Goal: Task Accomplishment & Management: Complete application form

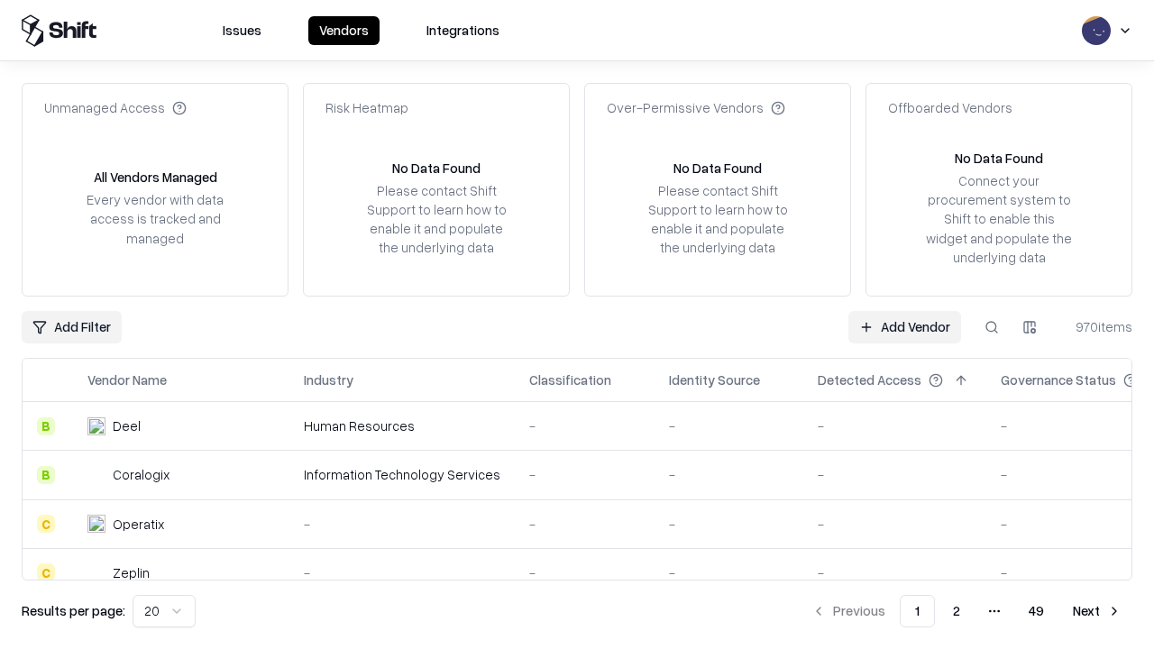
click at [905, 326] on link "Add Vendor" at bounding box center [905, 327] width 113 height 32
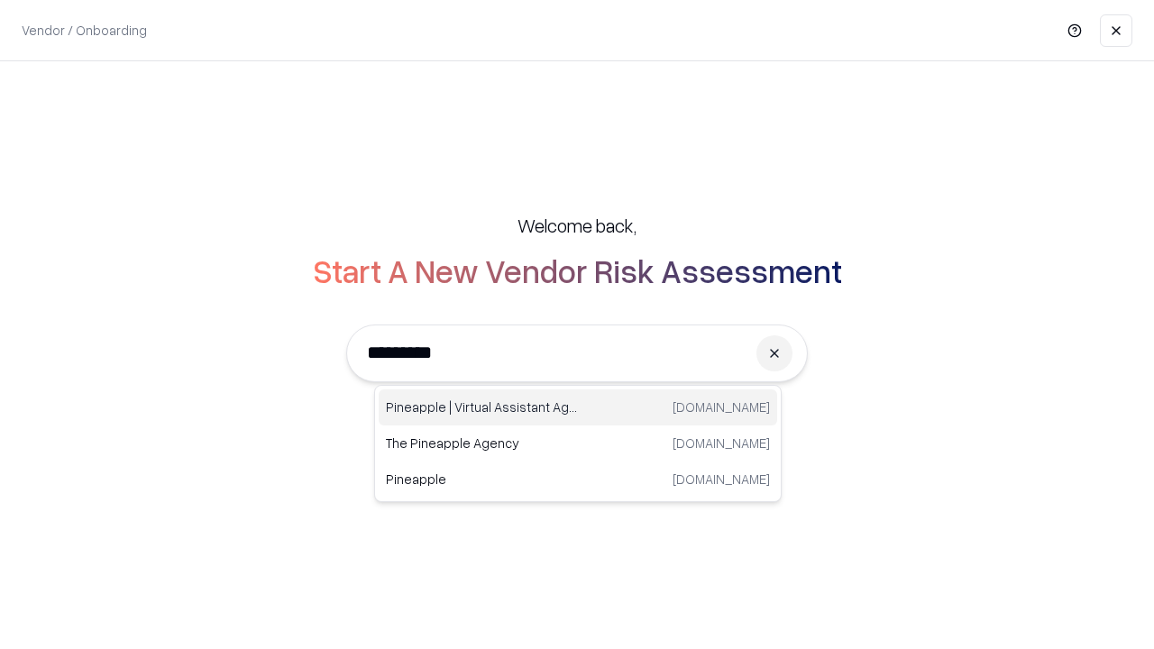
click at [578, 408] on div "Pineapple | Virtual Assistant Agency [DOMAIN_NAME]" at bounding box center [578, 408] width 399 height 36
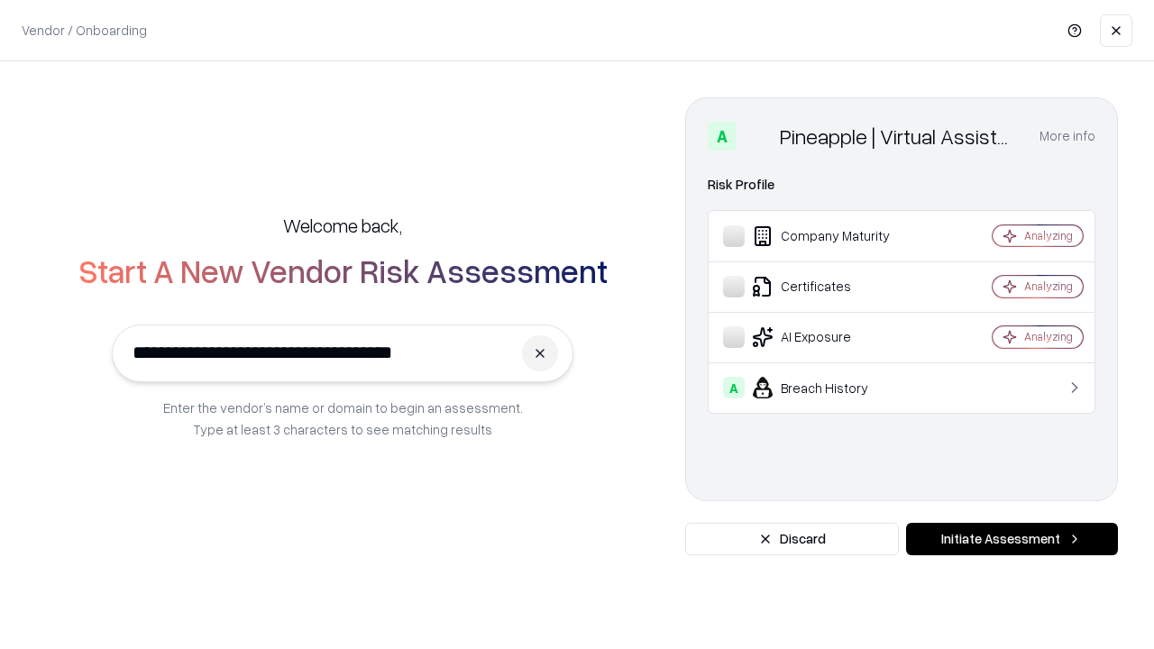
type input "**********"
click at [1012, 539] on button "Initiate Assessment" at bounding box center [1012, 539] width 212 height 32
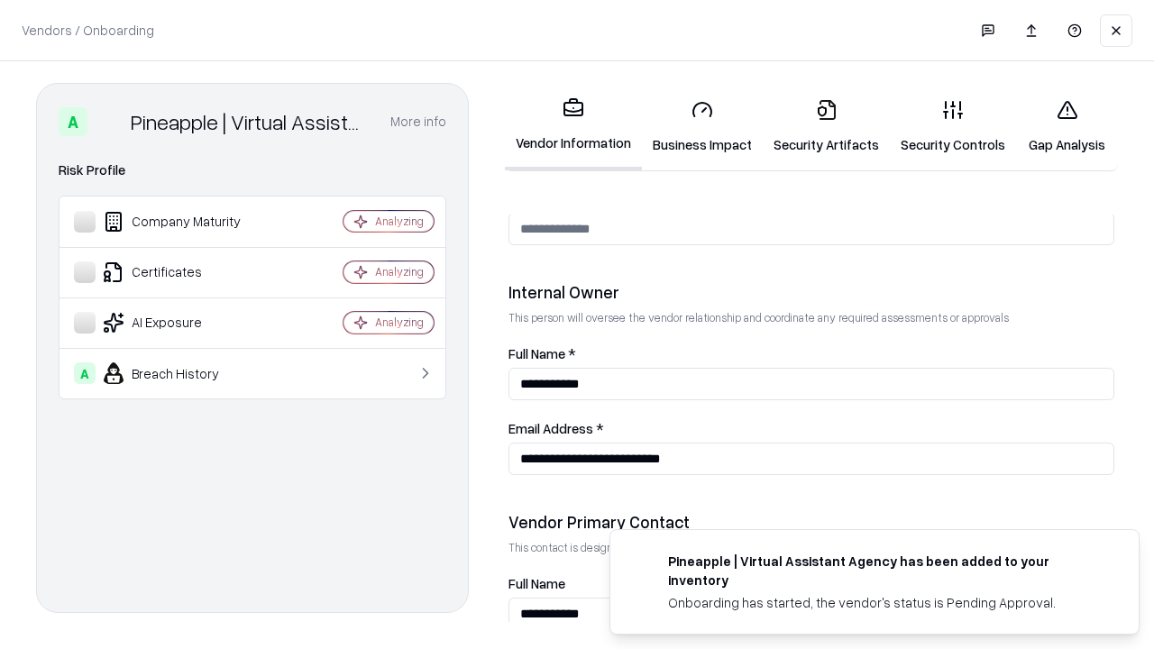
scroll to position [934, 0]
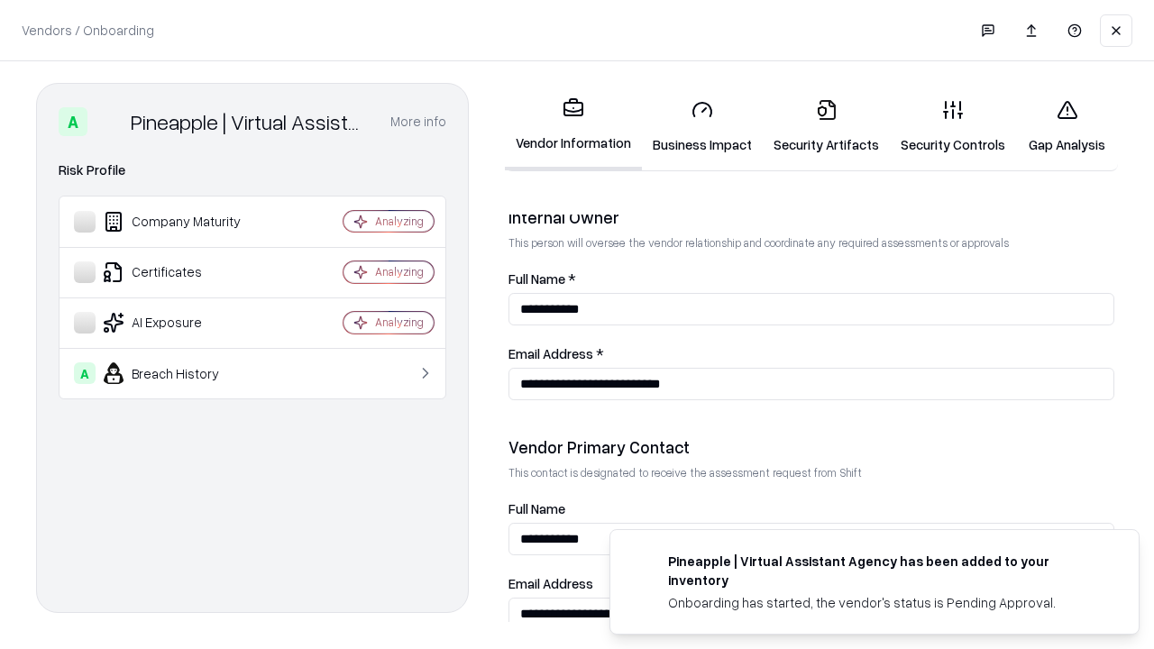
click at [703, 126] on link "Business Impact" at bounding box center [702, 127] width 121 height 84
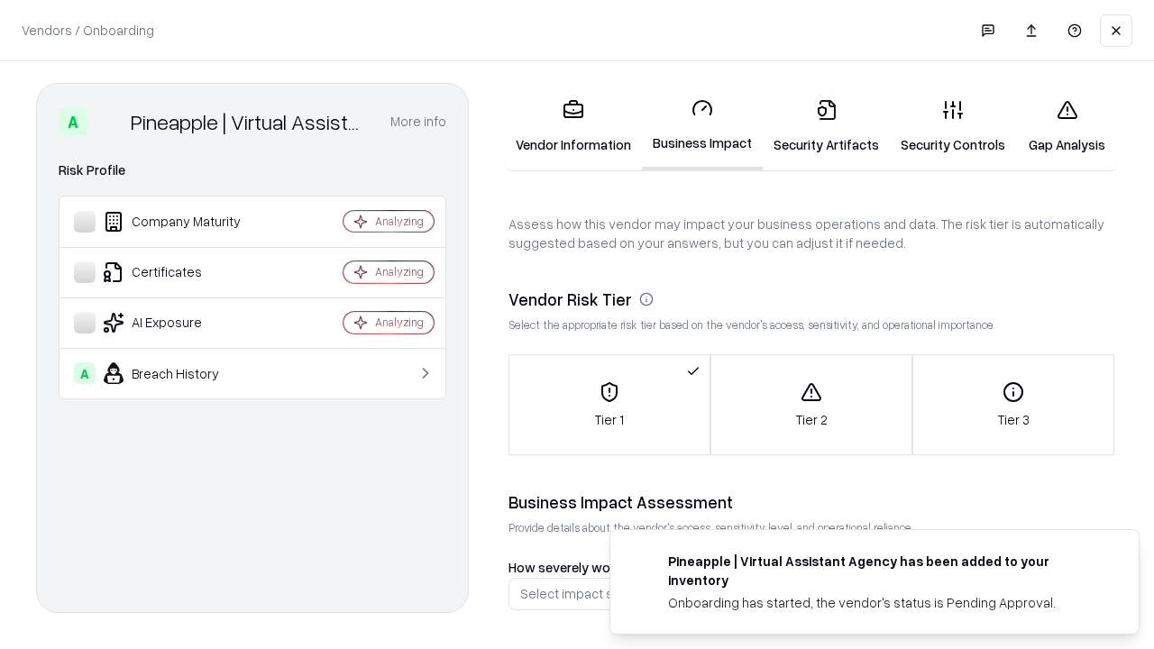
click at [826, 126] on link "Security Artifacts" at bounding box center [826, 127] width 127 height 84
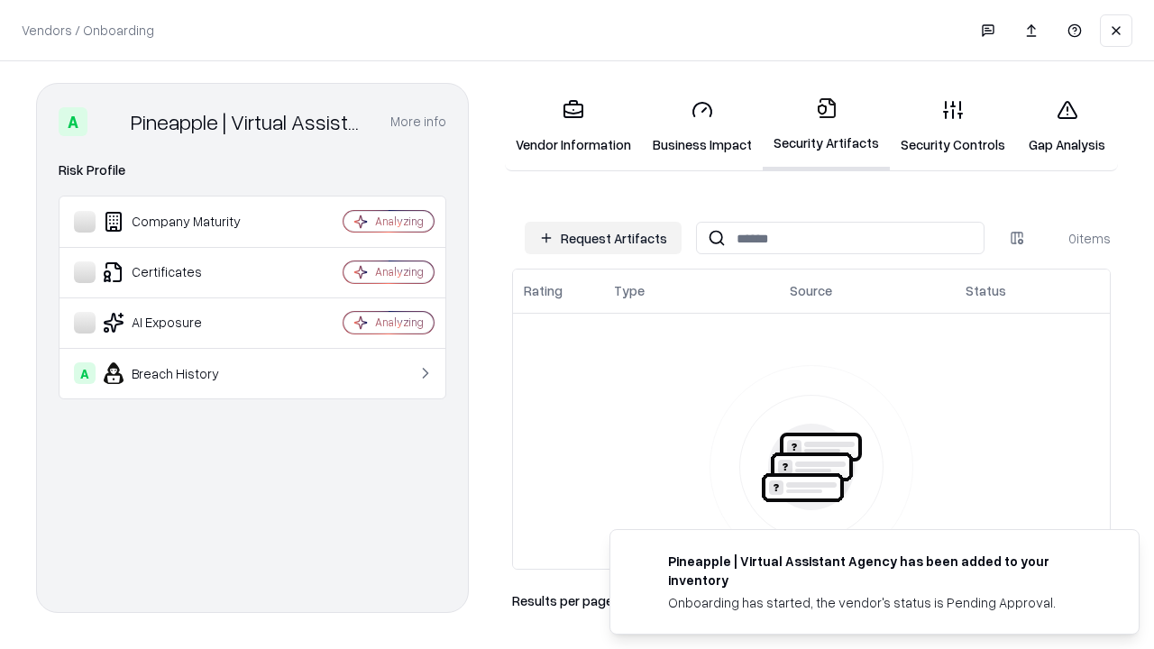
click at [603, 238] on button "Request Artifacts" at bounding box center [603, 238] width 157 height 32
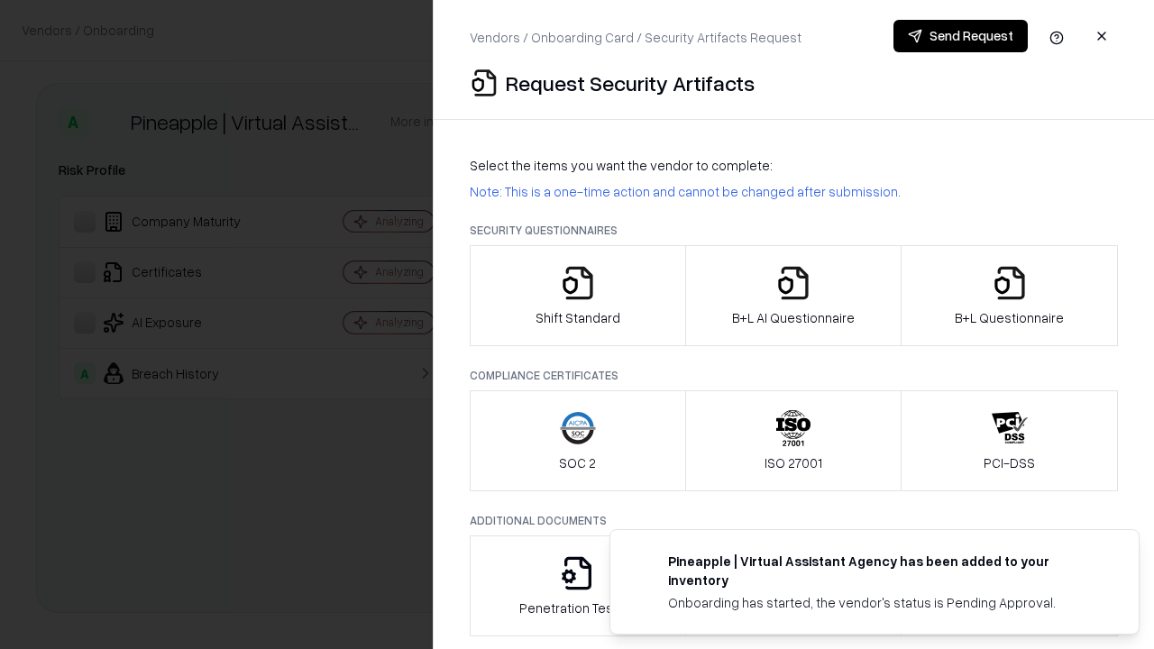
click at [577, 296] on icon "button" at bounding box center [578, 283] width 36 height 36
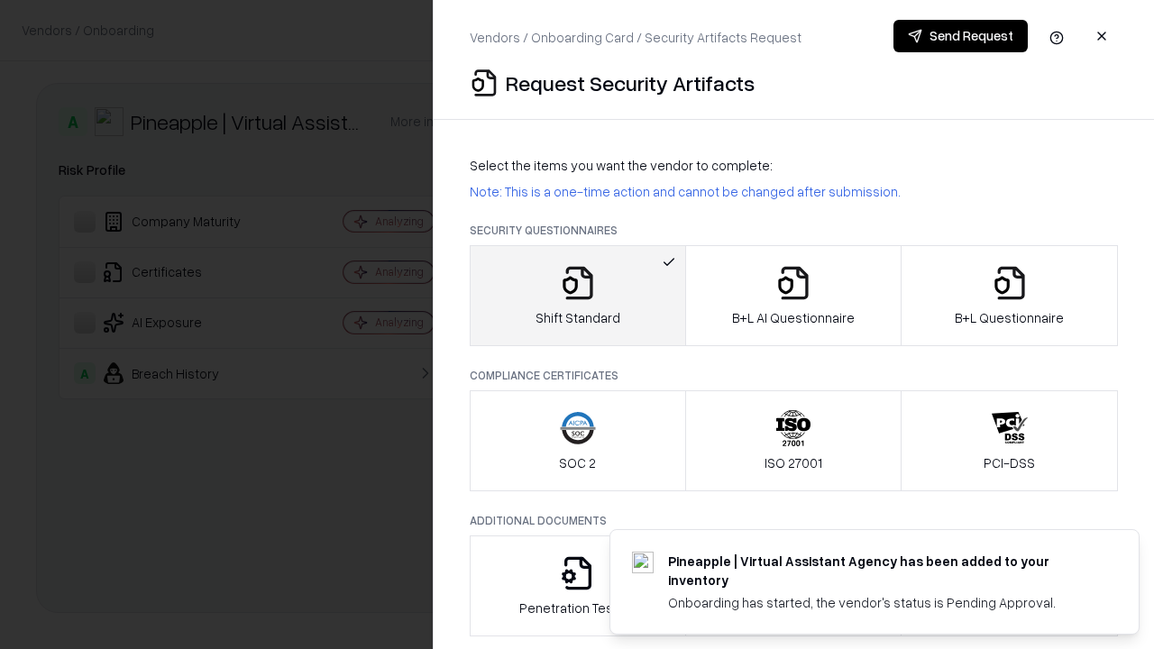
click at [960, 36] on button "Send Request" at bounding box center [961, 36] width 134 height 32
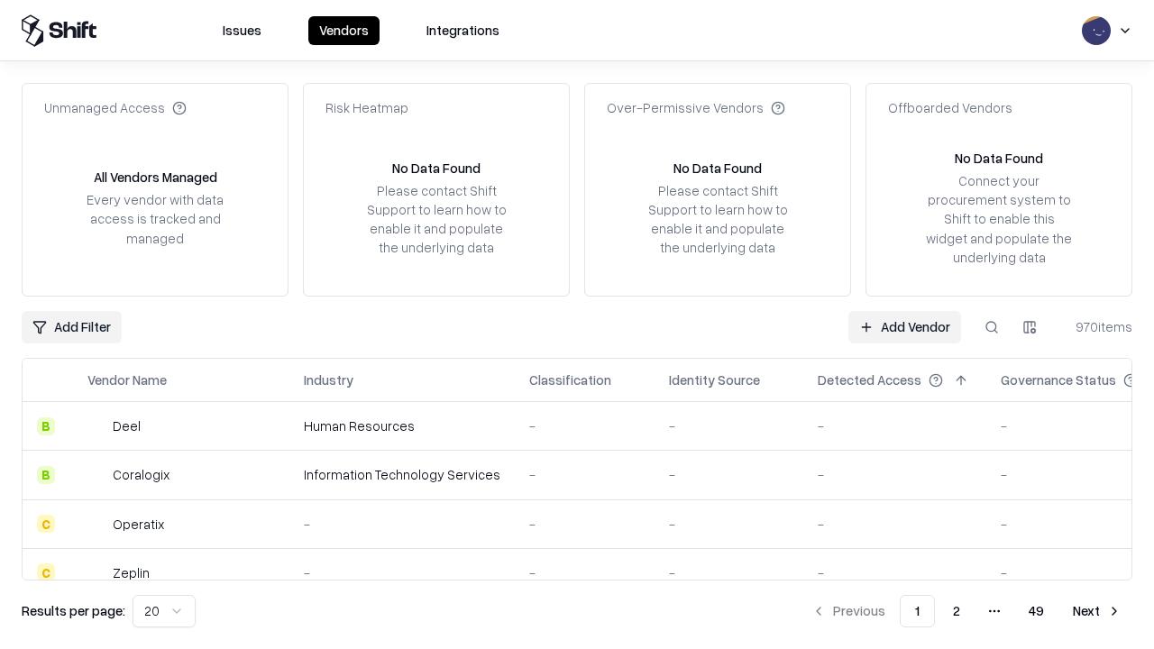
click at [992, 326] on button at bounding box center [992, 327] width 32 height 32
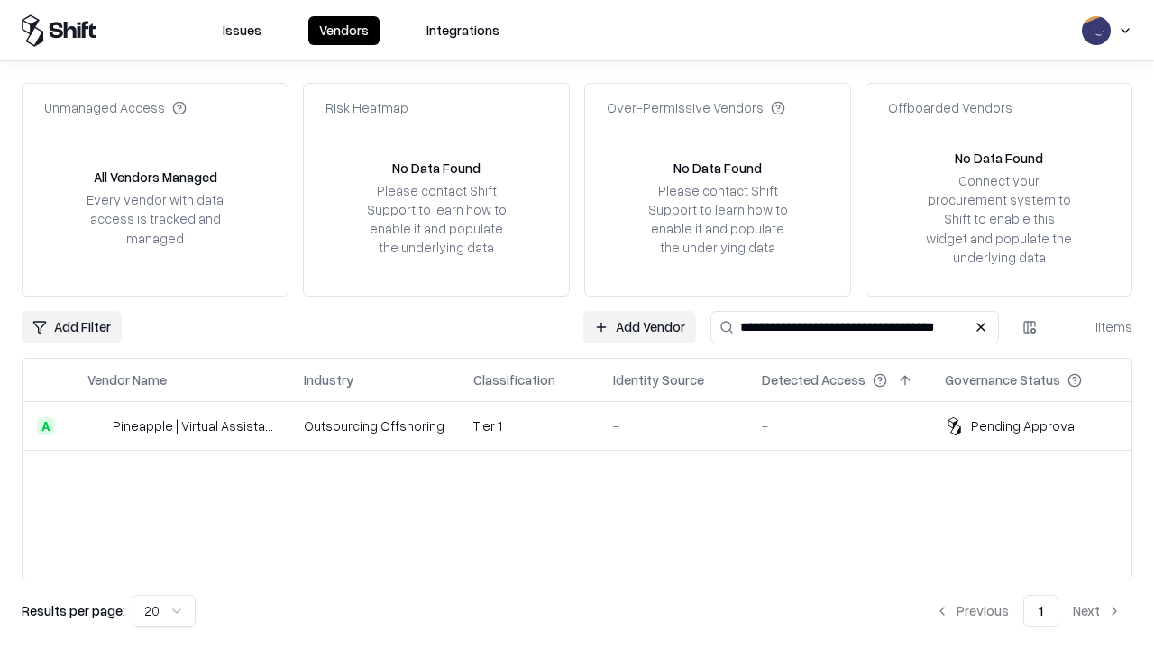
type input "**********"
click at [588, 426] on td "Tier 1" at bounding box center [529, 426] width 140 height 49
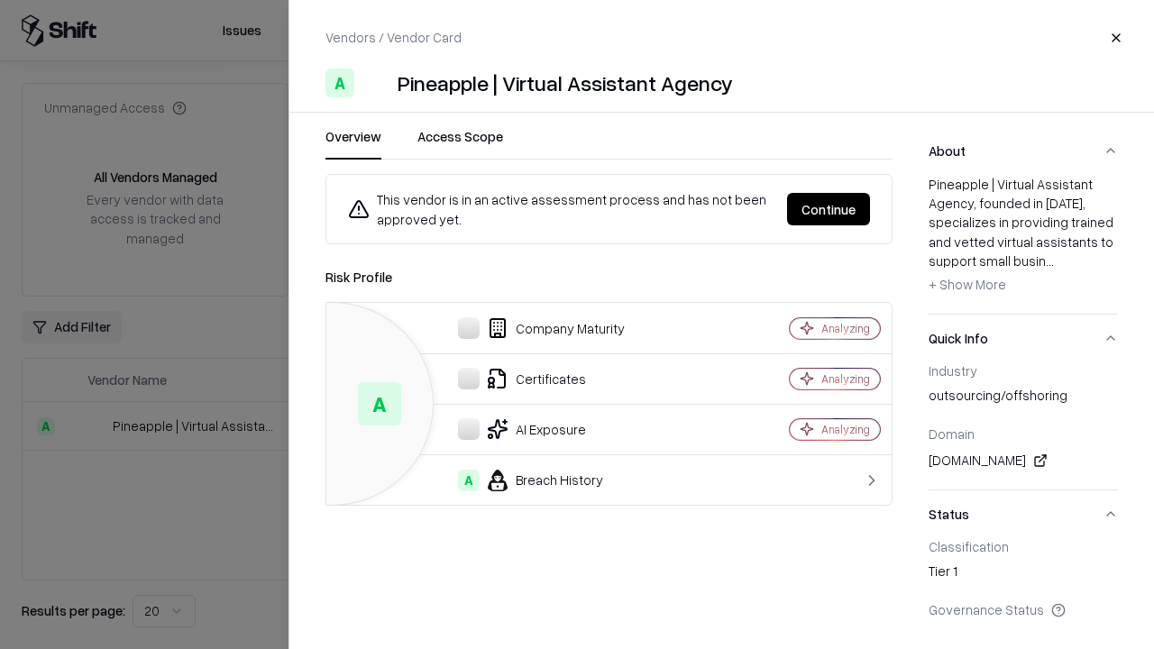
click at [829, 209] on button "Continue" at bounding box center [828, 209] width 83 height 32
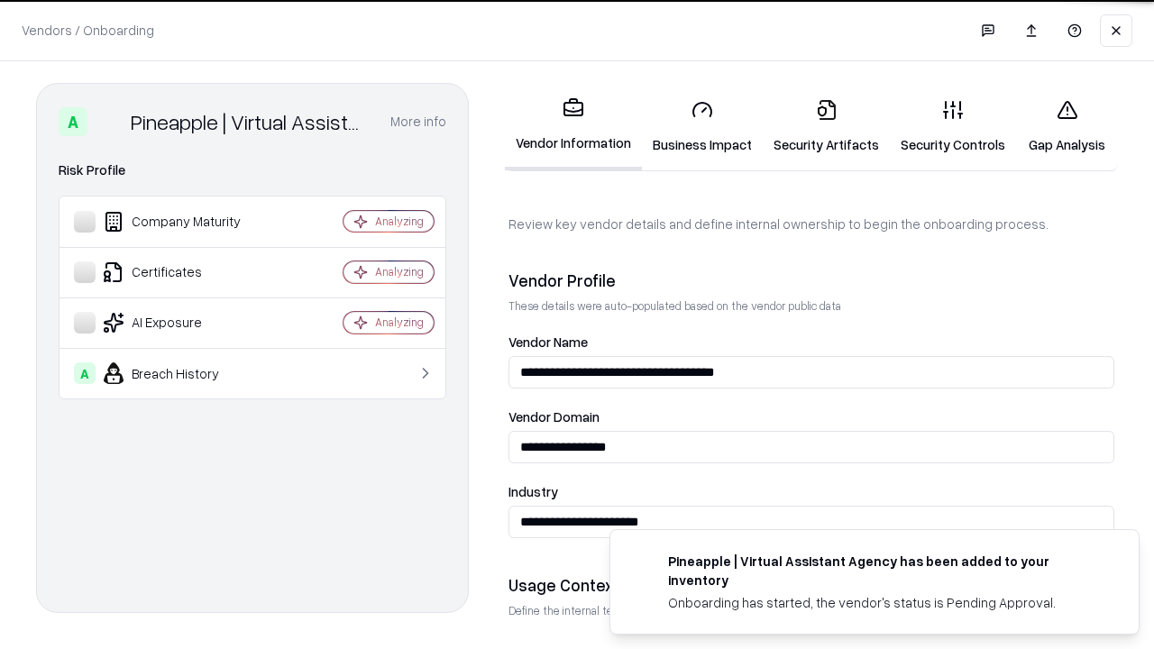
click at [826, 126] on link "Security Artifacts" at bounding box center [826, 127] width 127 height 84
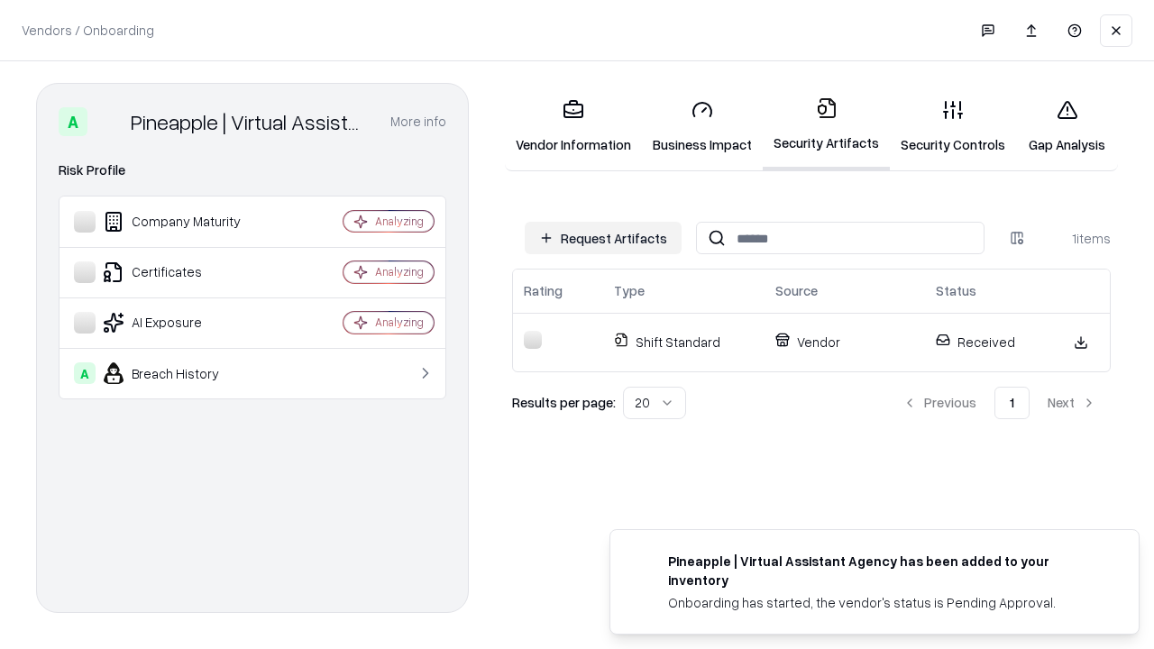
click at [953, 126] on link "Security Controls" at bounding box center [953, 127] width 126 height 84
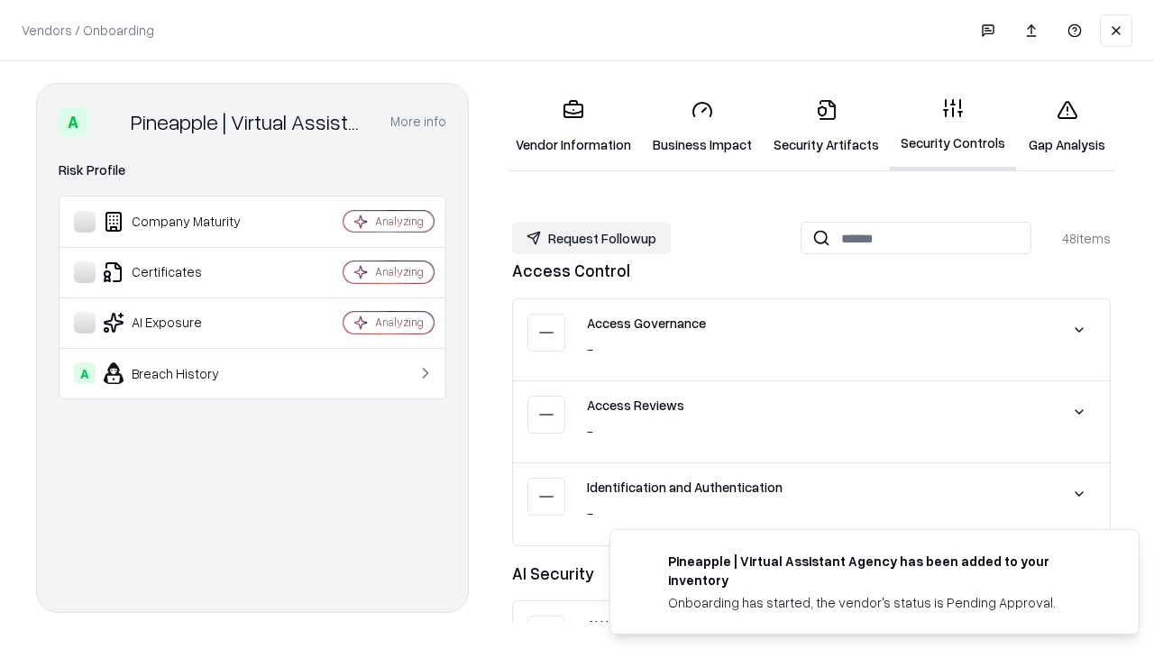
click at [592, 238] on button "Request Followup" at bounding box center [591, 238] width 159 height 32
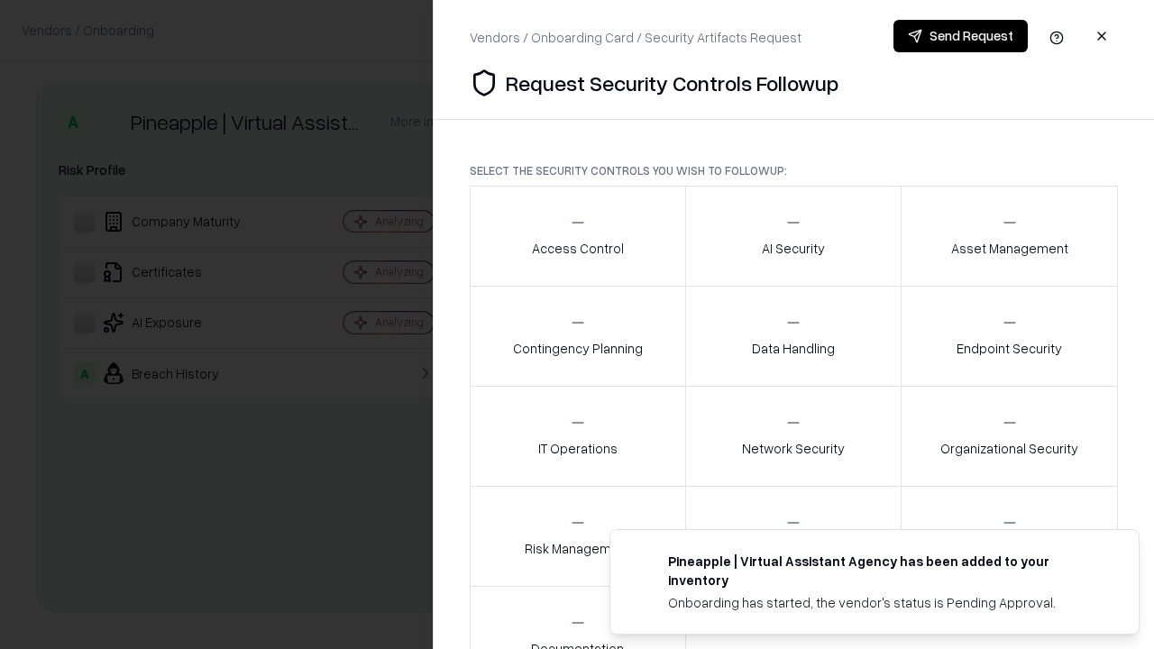
click at [577, 236] on div "Access Control" at bounding box center [578, 236] width 92 height 44
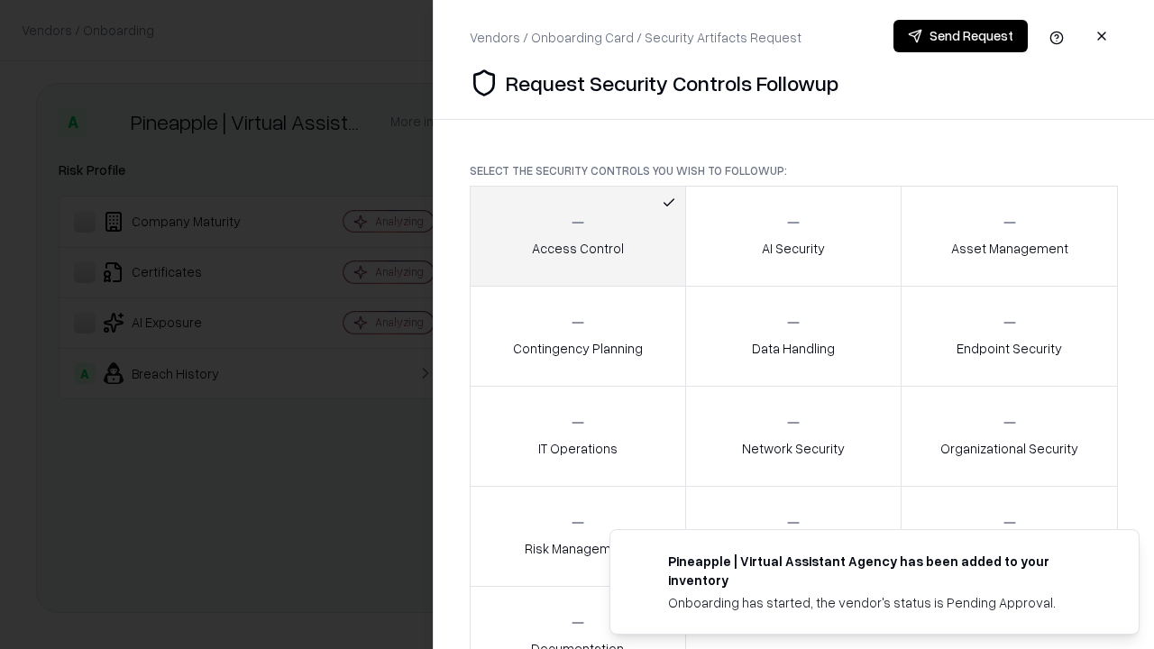
click at [960, 36] on button "Send Request" at bounding box center [961, 36] width 134 height 32
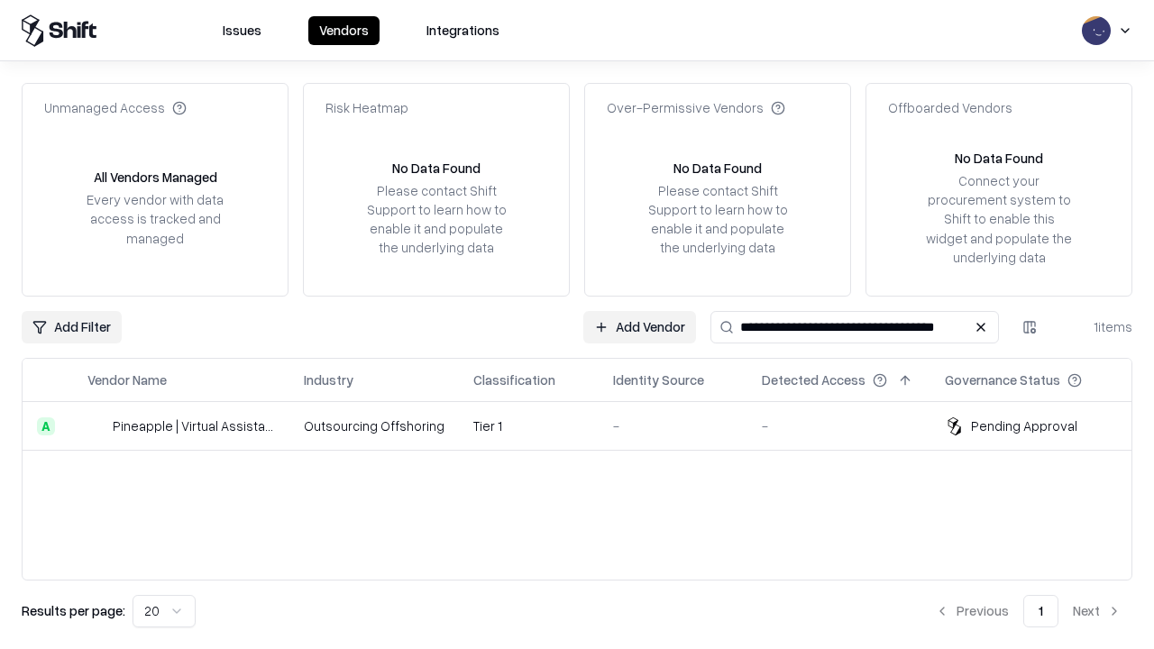
type input "**********"
click at [588, 426] on td "Tier 1" at bounding box center [529, 426] width 140 height 49
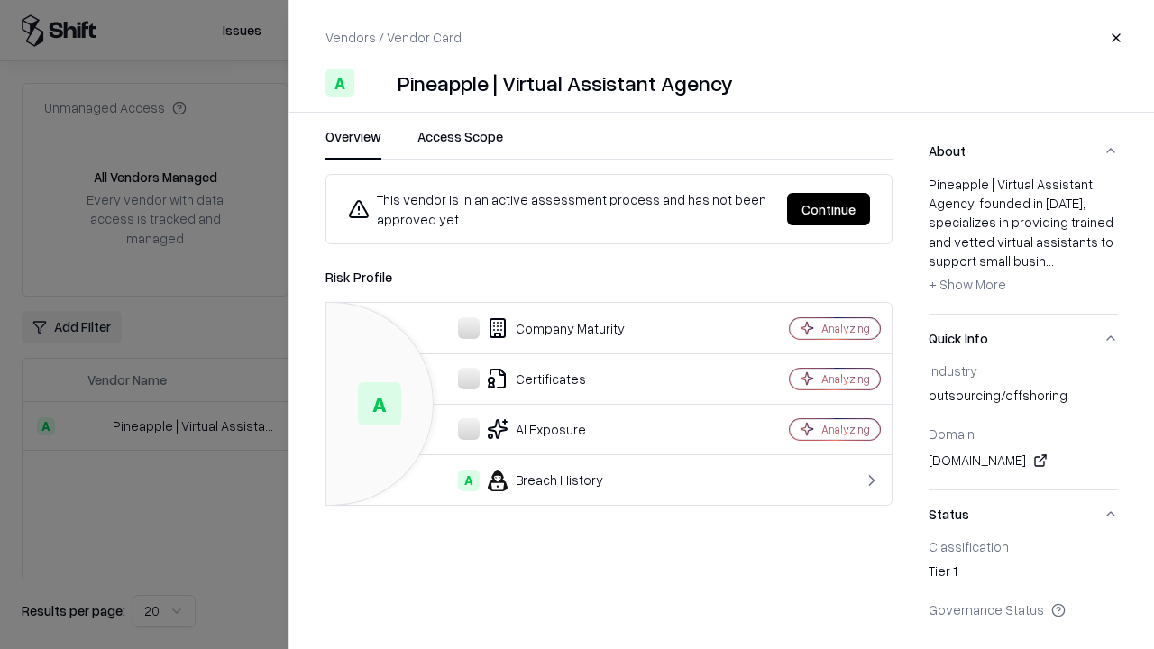
click at [829, 209] on button "Continue" at bounding box center [828, 209] width 83 height 32
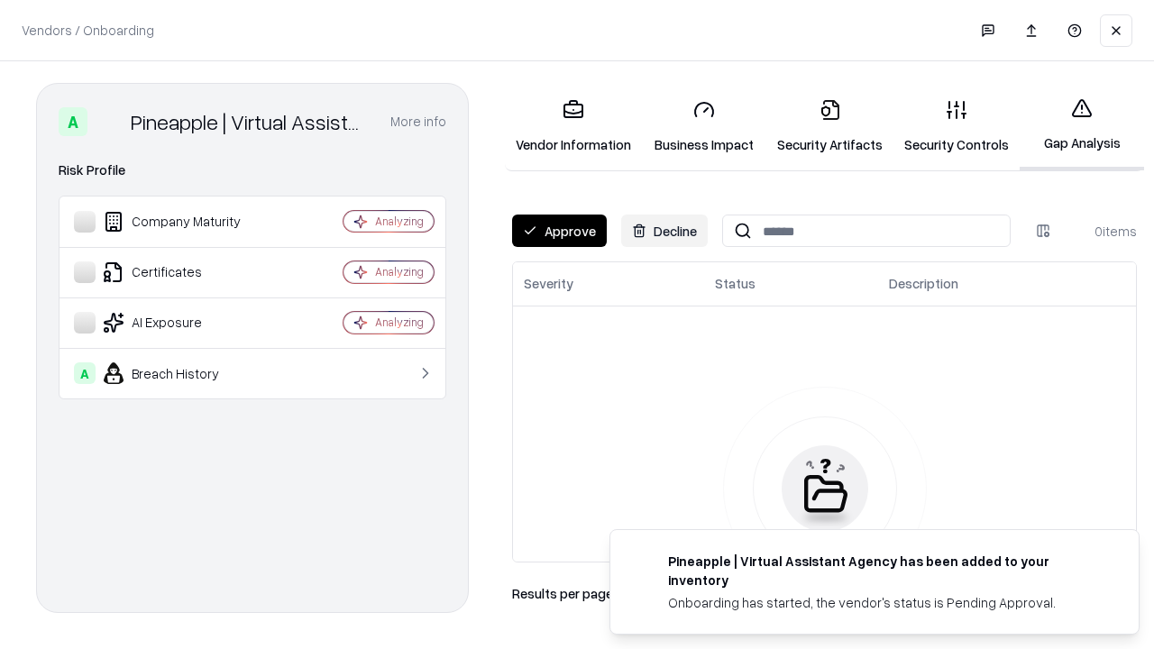
click at [559, 231] on button "Approve" at bounding box center [559, 231] width 95 height 32
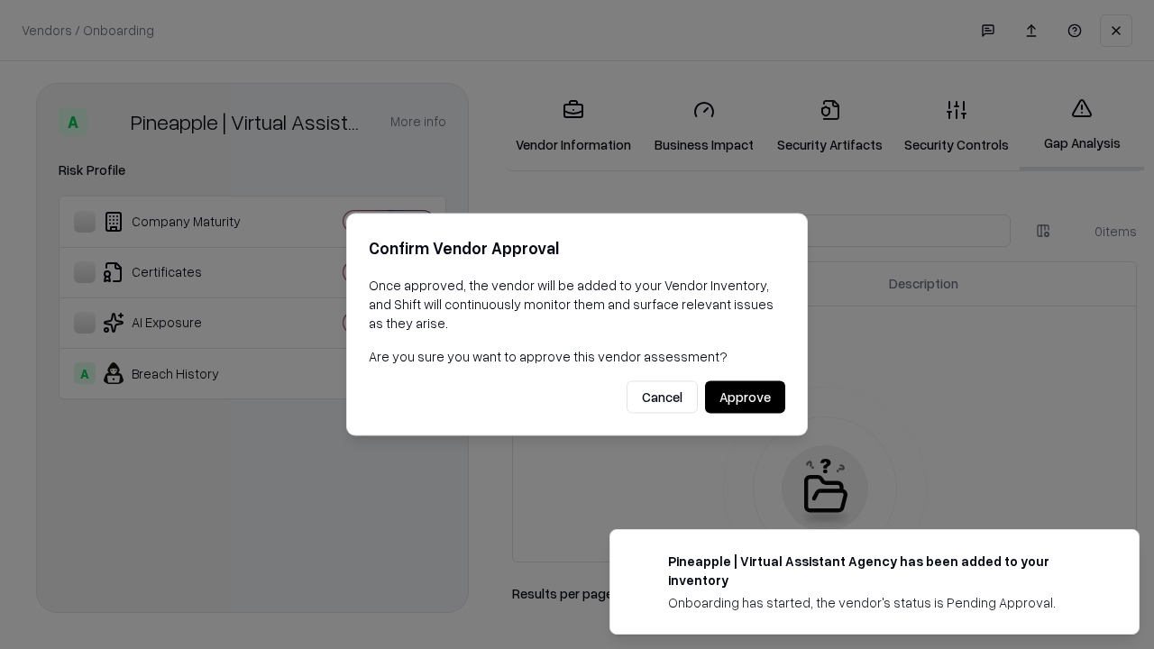
click at [745, 397] on button "Approve" at bounding box center [745, 397] width 80 height 32
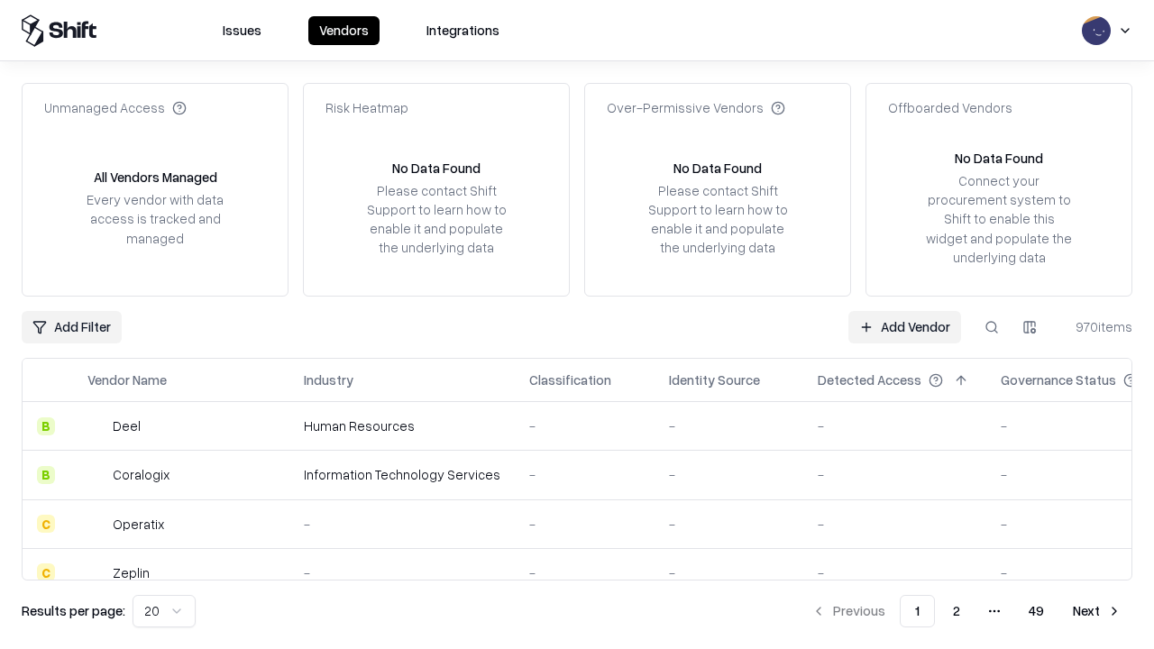
type input "**********"
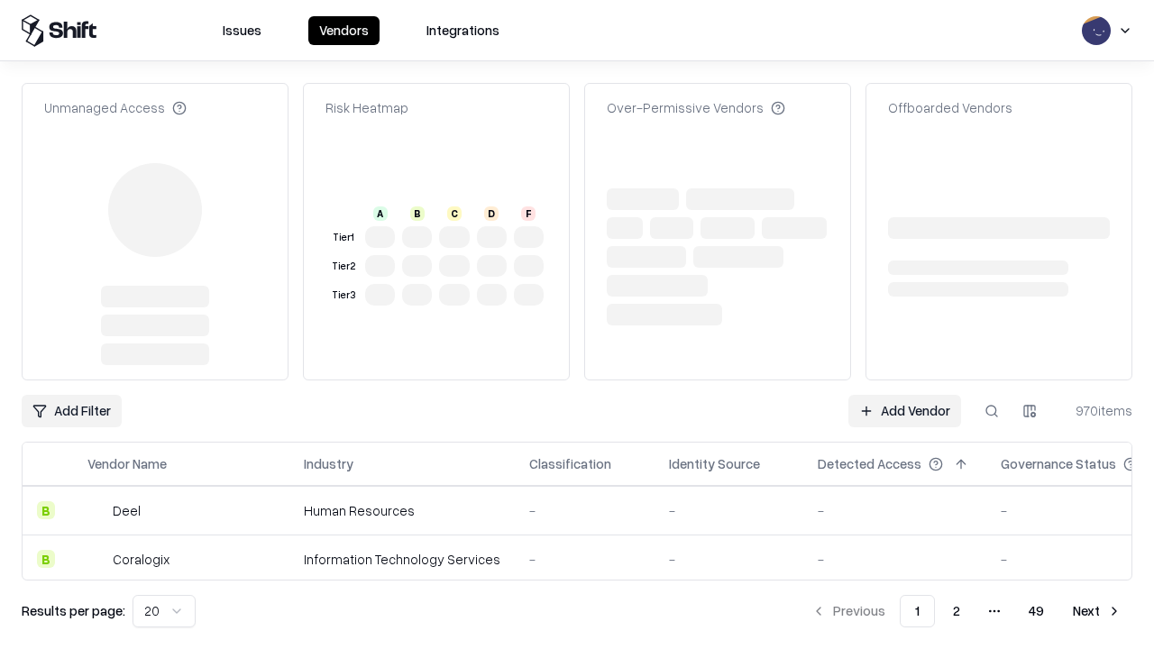
click at [905, 395] on link "Add Vendor" at bounding box center [905, 411] width 113 height 32
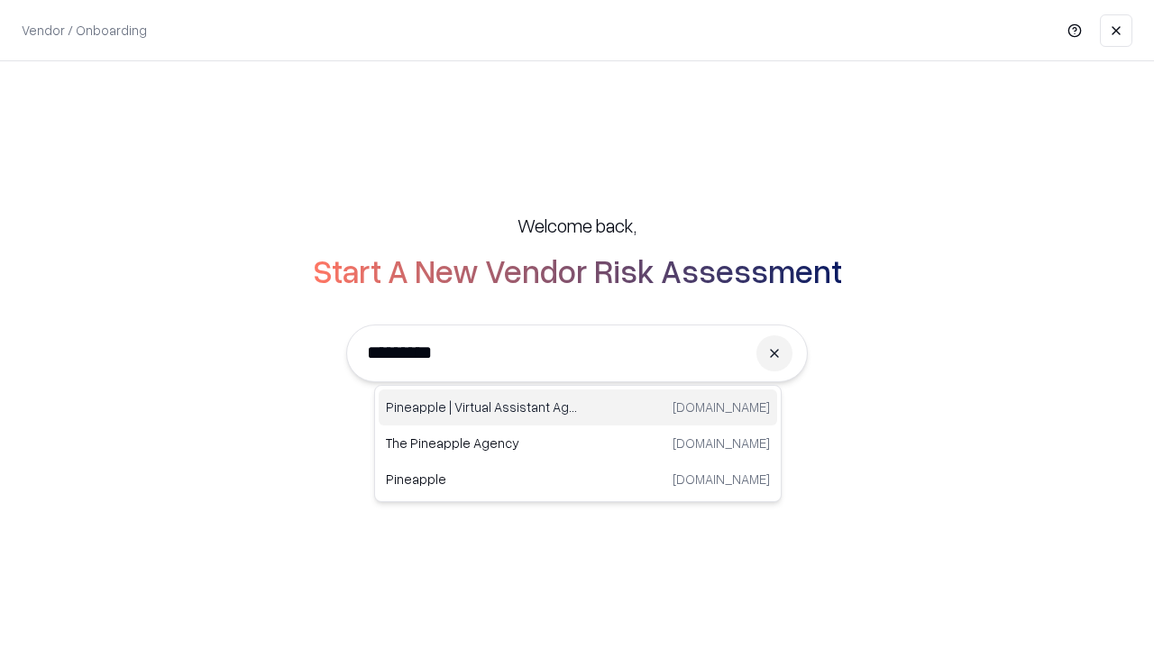
click at [578, 408] on div "Pineapple | Virtual Assistant Agency [DOMAIN_NAME]" at bounding box center [578, 408] width 399 height 36
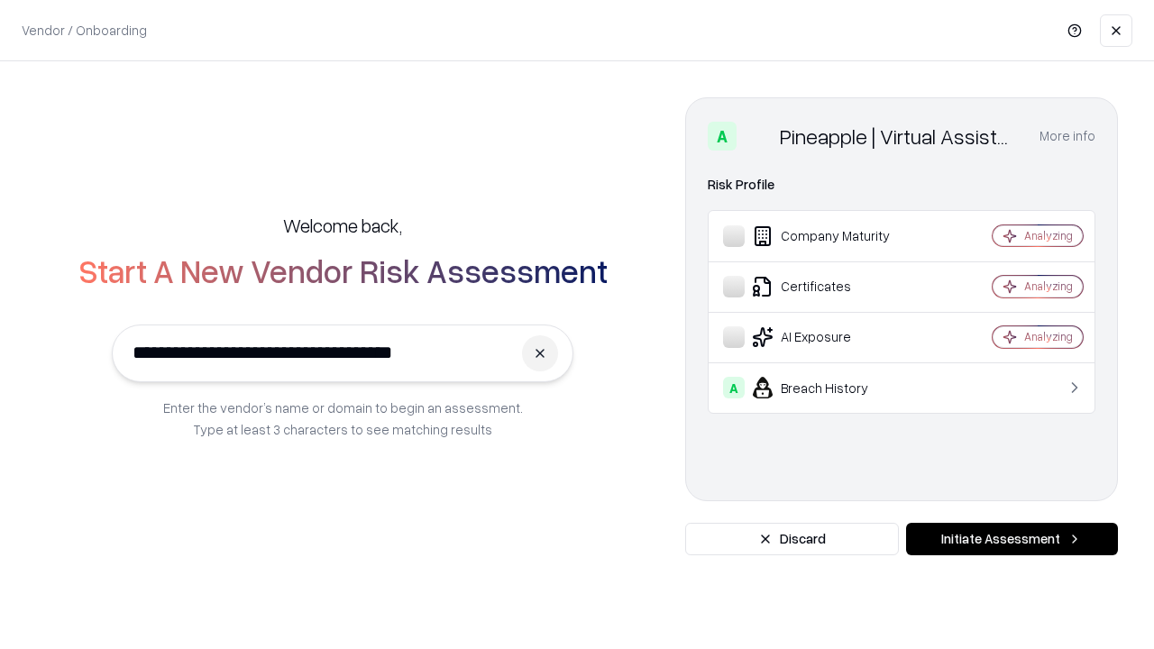
type input "**********"
click at [1012, 539] on button "Initiate Assessment" at bounding box center [1012, 539] width 212 height 32
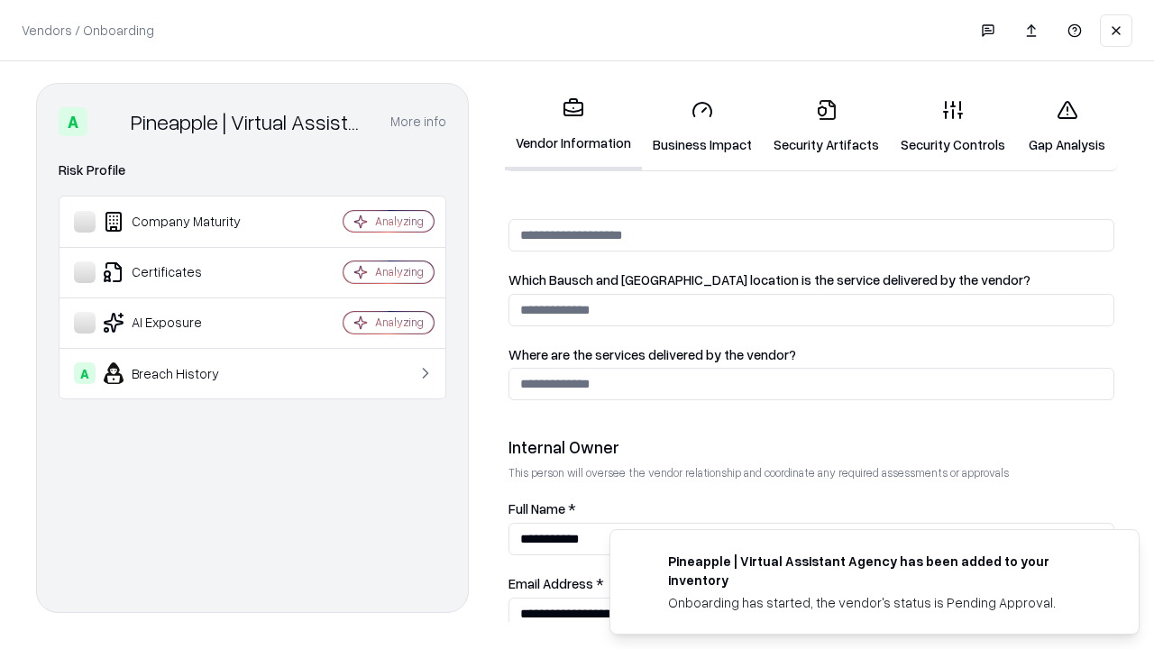
scroll to position [934, 0]
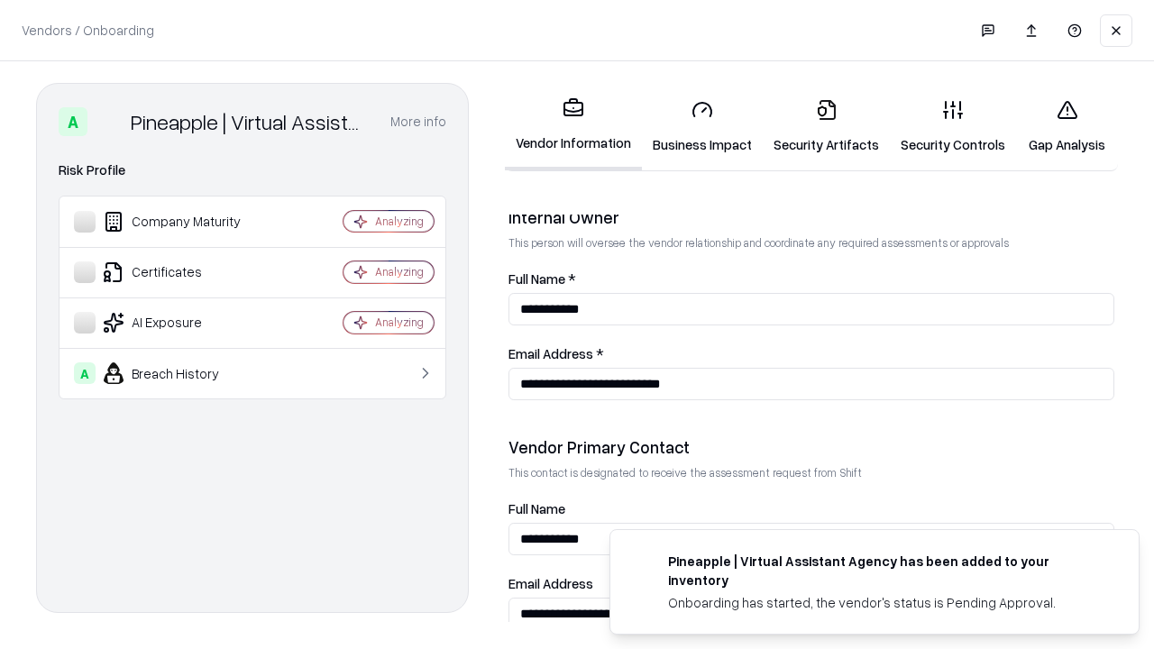
click at [1067, 126] on link "Gap Analysis" at bounding box center [1067, 127] width 102 height 84
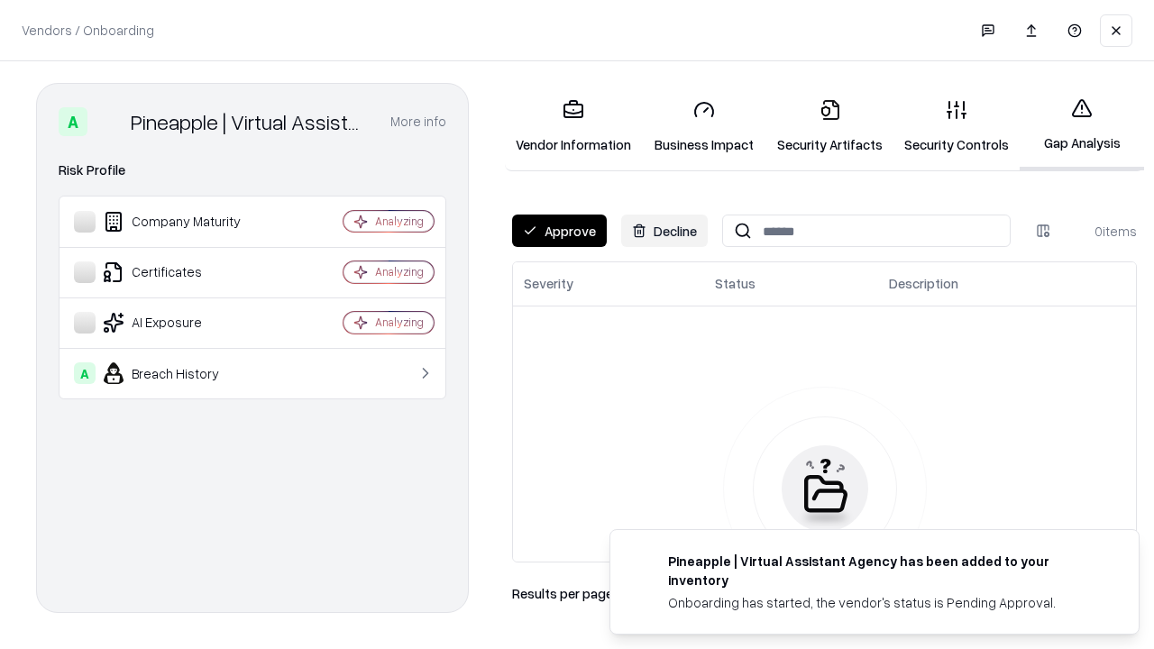
click at [559, 231] on button "Approve" at bounding box center [559, 231] width 95 height 32
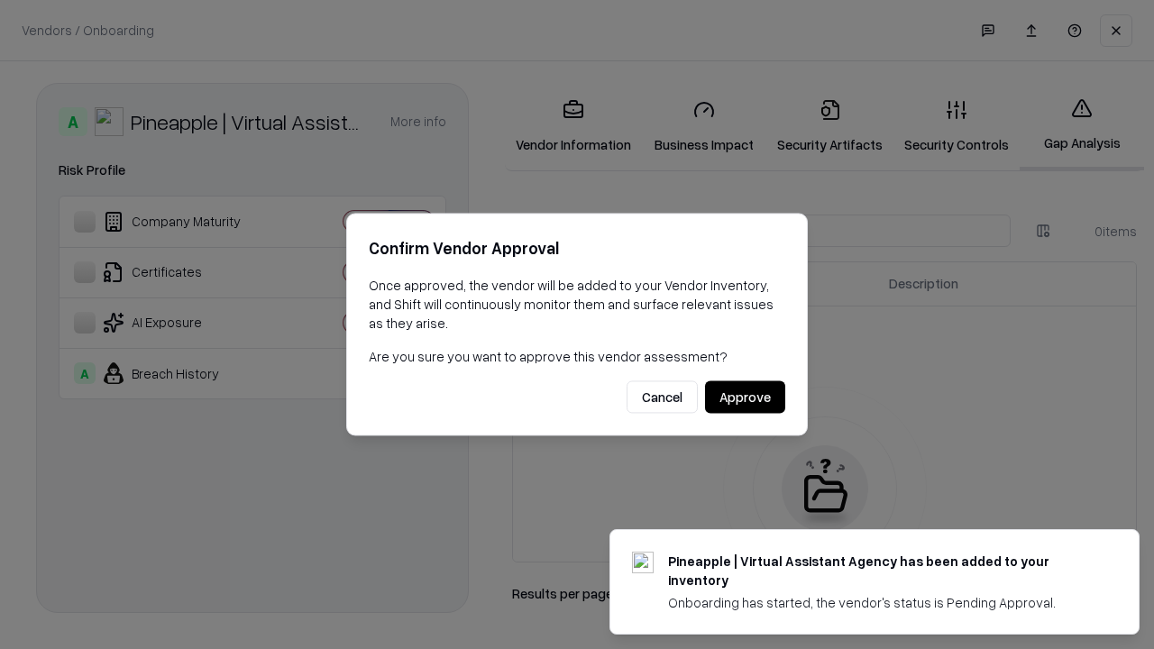
click at [745, 397] on button "Approve" at bounding box center [745, 397] width 80 height 32
